Goal: Task Accomplishment & Management: Manage account settings

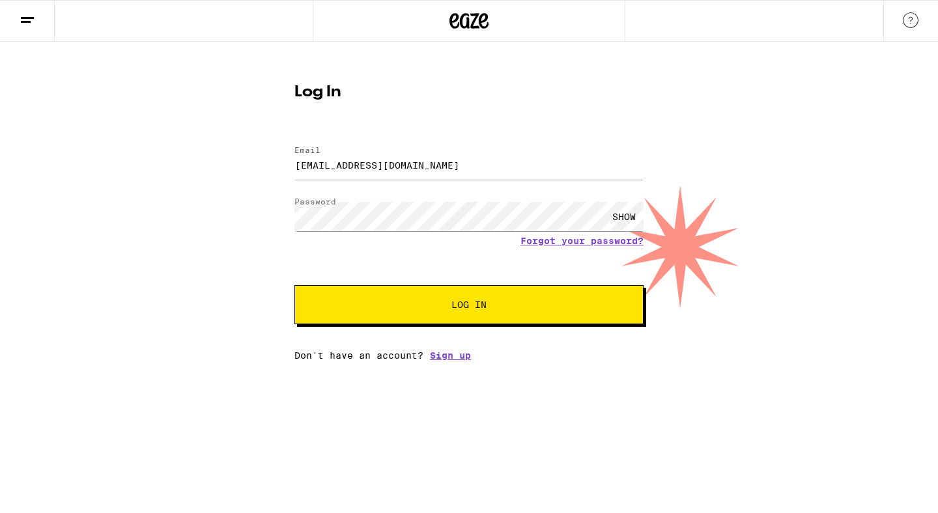
click at [390, 300] on button "Log In" at bounding box center [468, 304] width 349 height 39
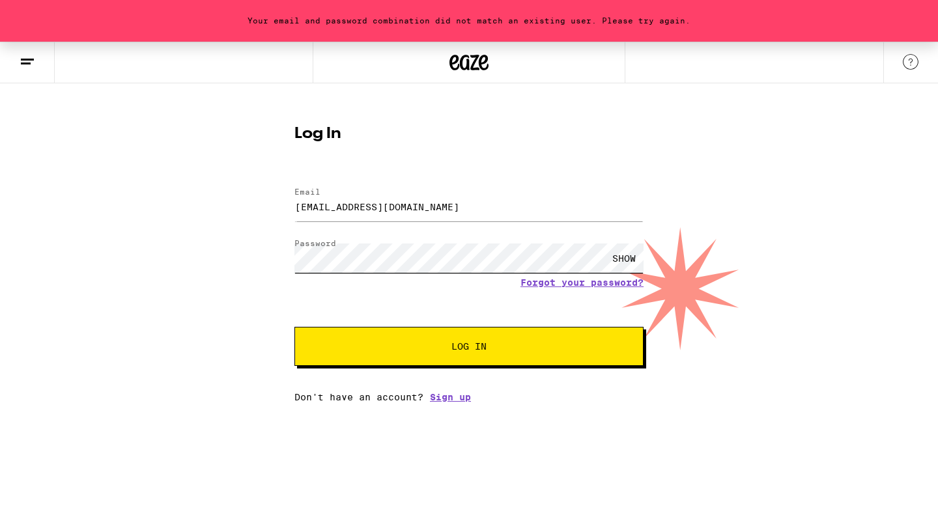
click at [294, 327] on button "Log In" at bounding box center [468, 346] width 349 height 39
click at [610, 279] on link "Forgot your password?" at bounding box center [581, 282] width 123 height 10
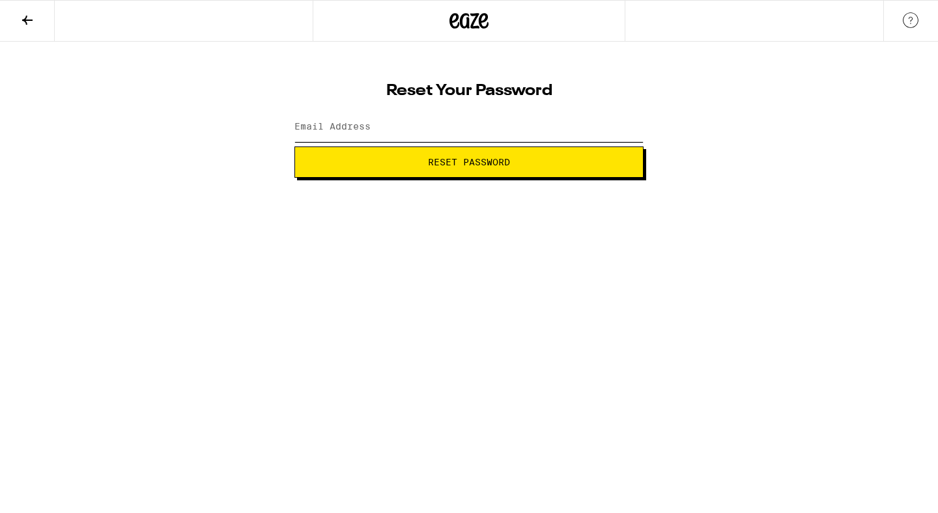
type input "[EMAIL_ADDRESS][DOMAIN_NAME]"
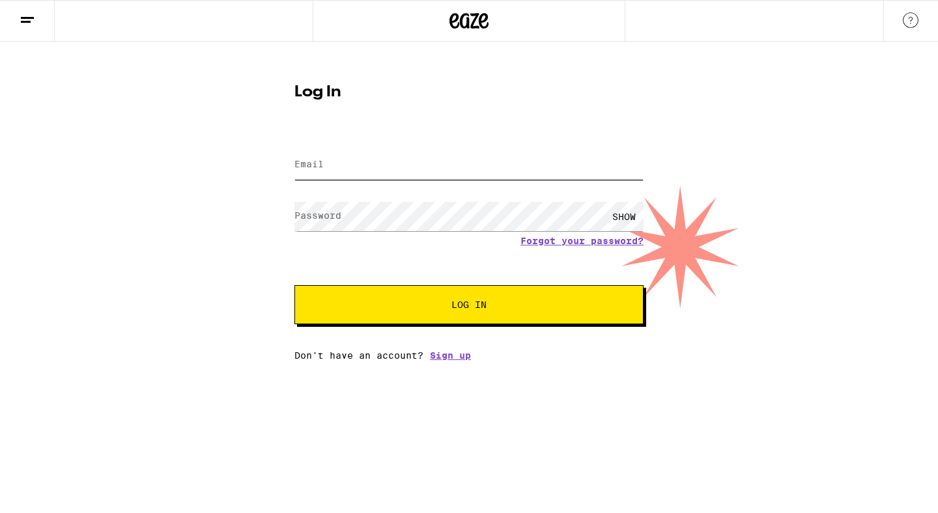
type input "[EMAIL_ADDRESS][DOMAIN_NAME]"
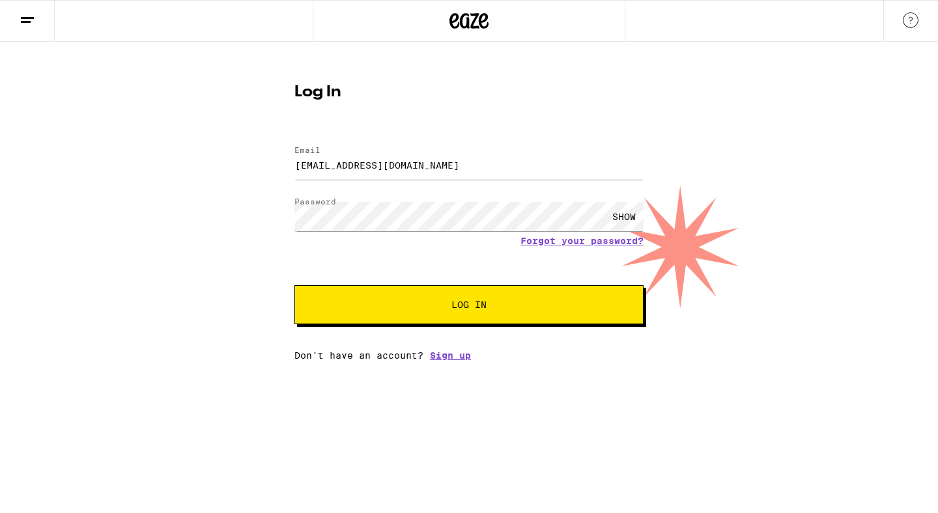
click at [622, 216] on div "SHOW" at bounding box center [623, 216] width 39 height 29
click at [294, 285] on button "Log In" at bounding box center [468, 304] width 349 height 39
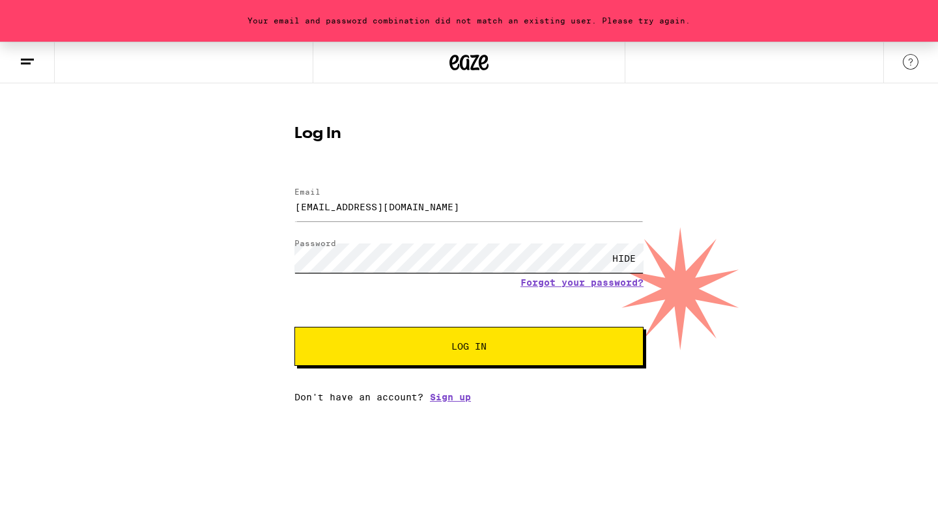
click at [294, 327] on button "Log In" at bounding box center [468, 346] width 349 height 39
